Goal: Communication & Community: Ask a question

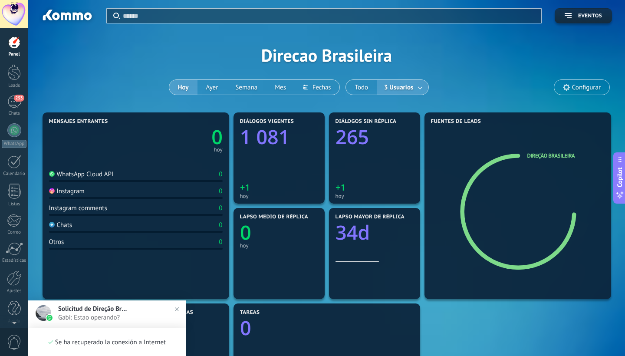
scroll to position [8, 0]
click at [119, 318] on span "Gabi: Estao operando?" at bounding box center [115, 318] width 115 height 8
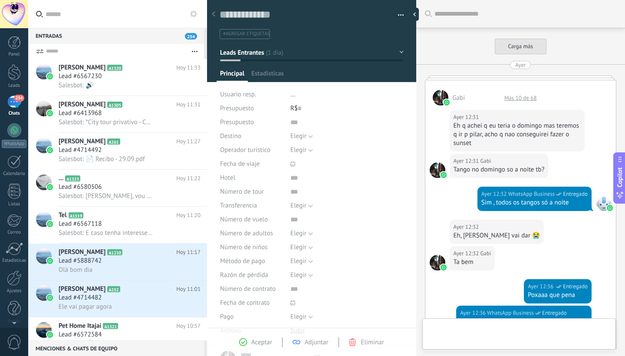
type textarea "**********"
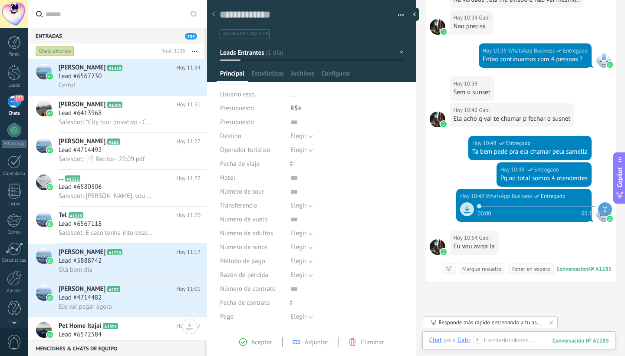
scroll to position [5, 0]
click at [14, 302] on div at bounding box center [14, 303] width 13 height 15
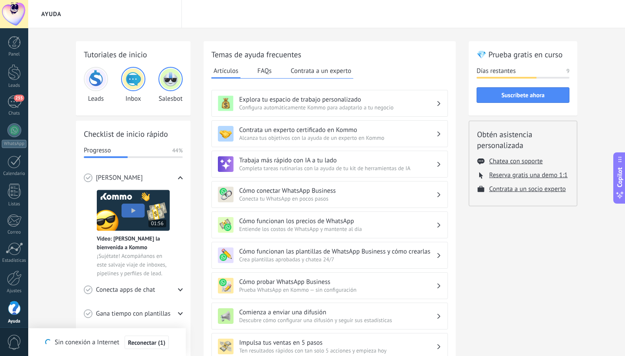
scroll to position [5, 0]
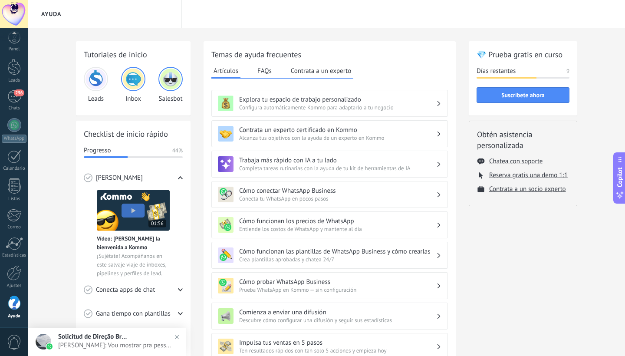
click at [19, 341] on span "0" at bounding box center [14, 342] width 15 height 15
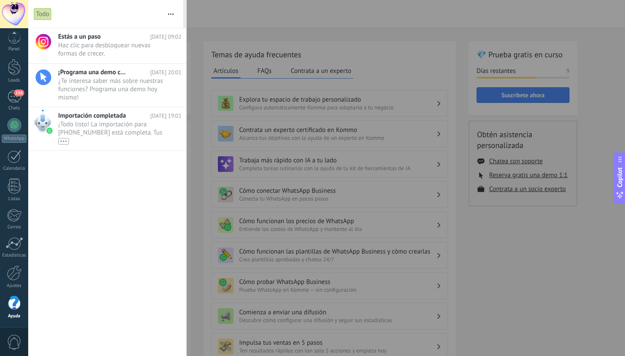
click at [13, 307] on div at bounding box center [14, 303] width 13 height 15
click at [337, 73] on div at bounding box center [312, 178] width 625 height 356
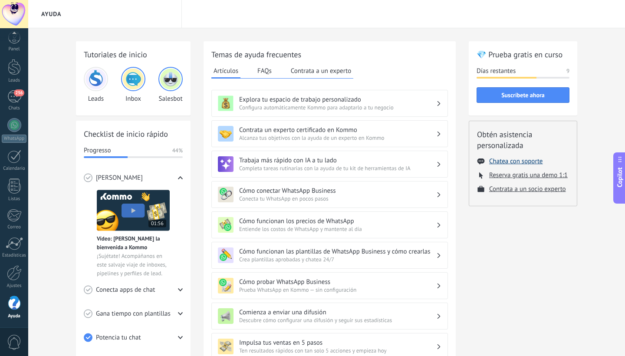
click at [517, 164] on button "Chatea con soporte" at bounding box center [516, 161] width 53 height 8
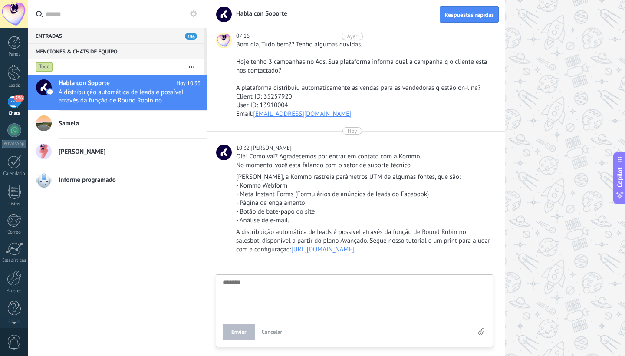
scroll to position [27, 0]
click at [354, 245] on link "[URL][DOMAIN_NAME]" at bounding box center [322, 249] width 63 height 8
